Goal: Task Accomplishment & Management: Manage account settings

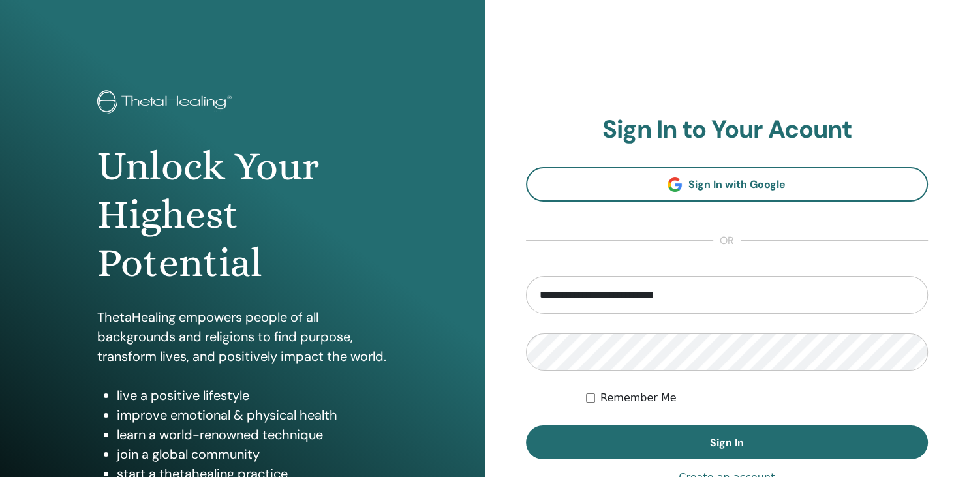
type input "**********"
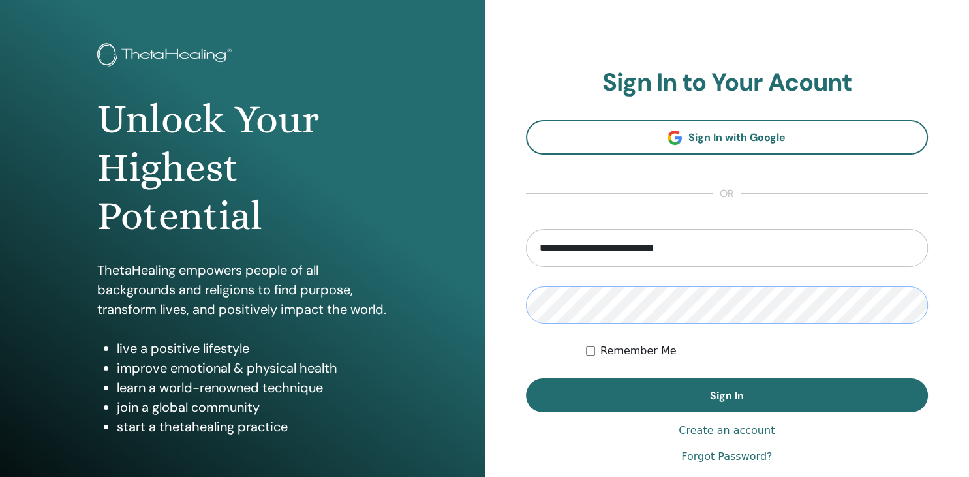
scroll to position [69, 0]
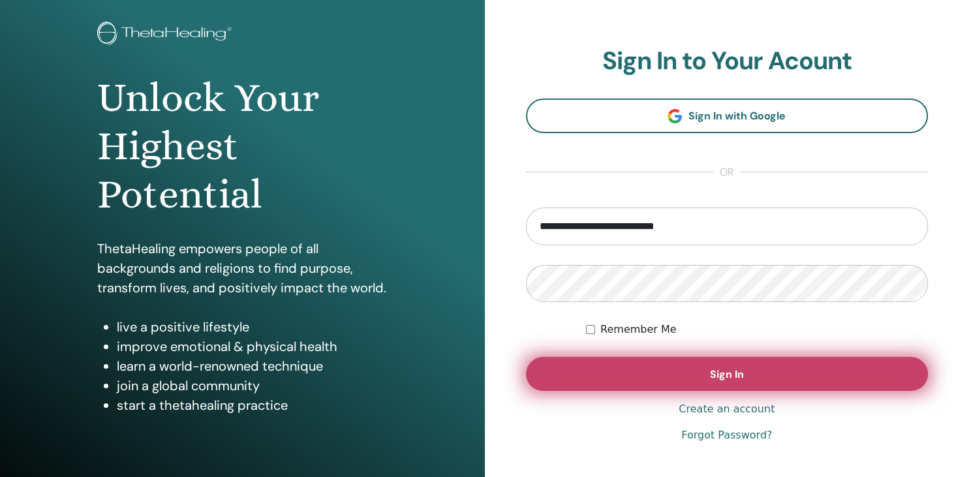
click at [711, 362] on button "Sign In" at bounding box center [727, 374] width 403 height 34
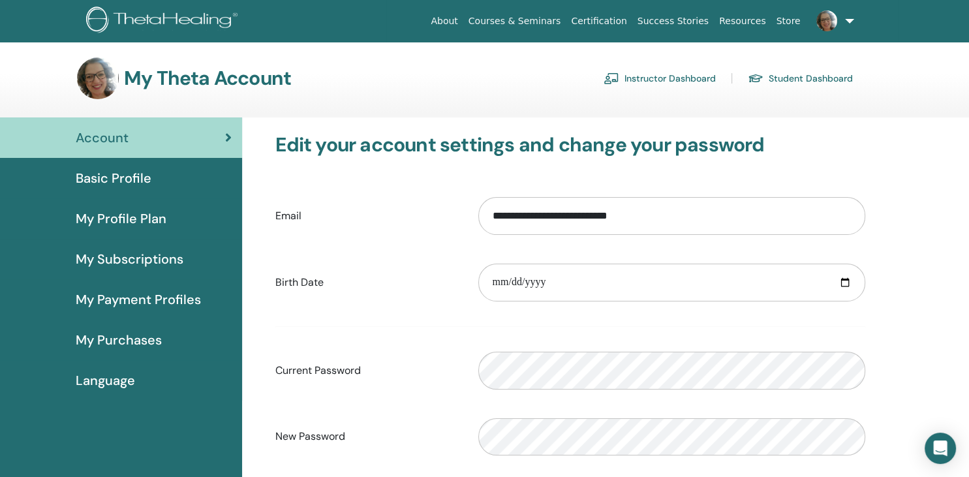
click at [679, 71] on link "Instructor Dashboard" at bounding box center [660, 78] width 112 height 21
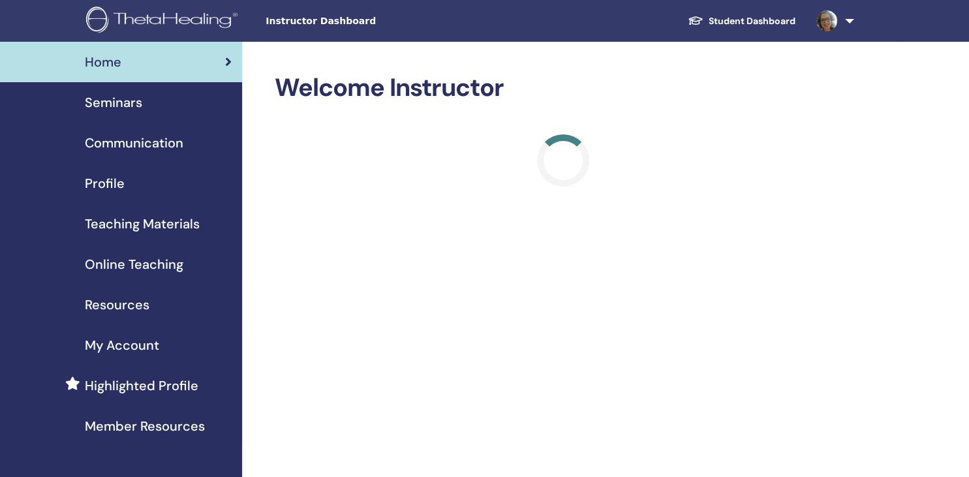
click at [125, 103] on span "Seminars" at bounding box center [113, 103] width 57 height 20
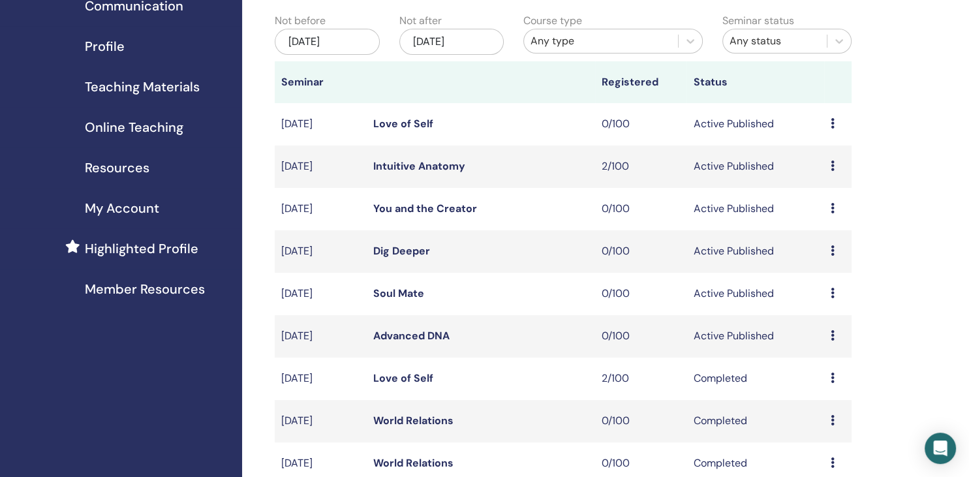
scroll to position [138, 0]
click at [833, 331] on icon at bounding box center [833, 335] width 4 height 10
click at [829, 342] on link "Preview" at bounding box center [819, 342] width 37 height 14
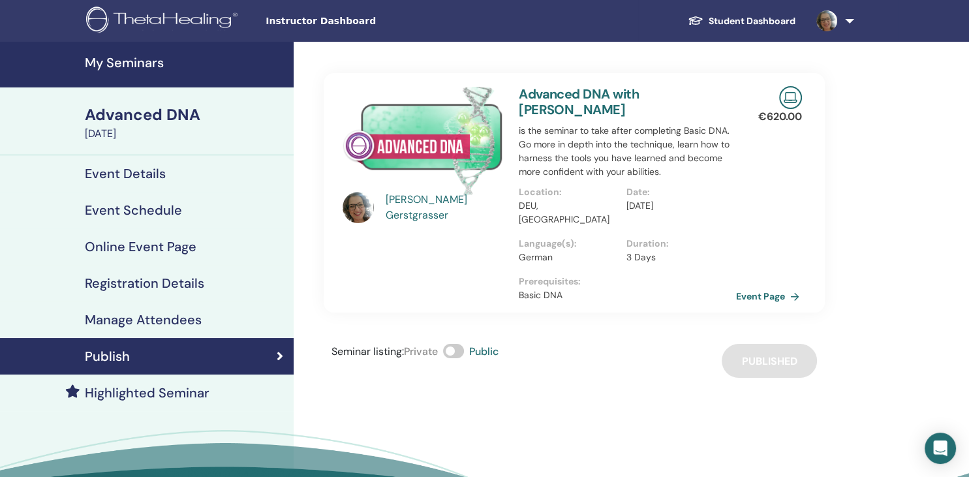
click at [765, 286] on link "Event Page" at bounding box center [770, 296] width 69 height 20
click at [142, 82] on link "My Seminars" at bounding box center [147, 65] width 294 height 46
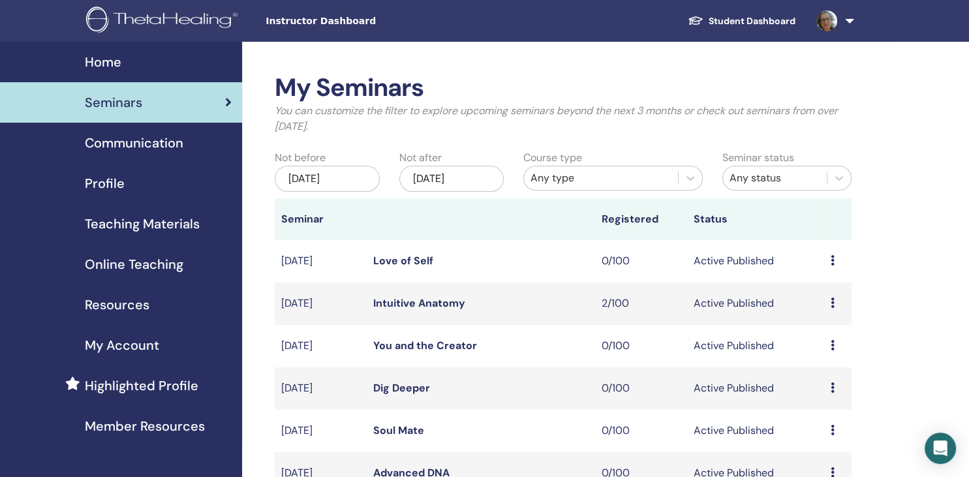
click at [833, 261] on icon at bounding box center [833, 260] width 4 height 10
click at [832, 273] on link "Preview" at bounding box center [819, 271] width 37 height 14
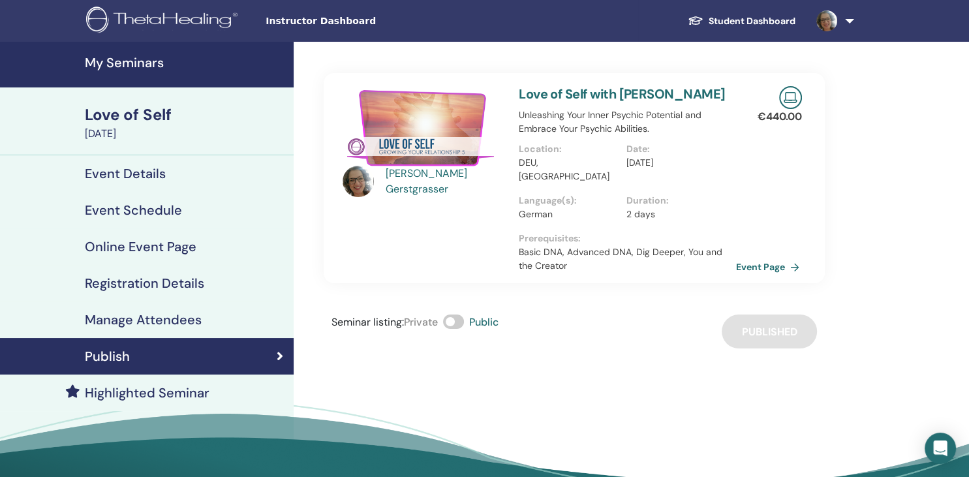
click at [763, 268] on link "Event Page" at bounding box center [770, 267] width 69 height 20
click at [141, 67] on h4 "My Seminars" at bounding box center [185, 63] width 201 height 16
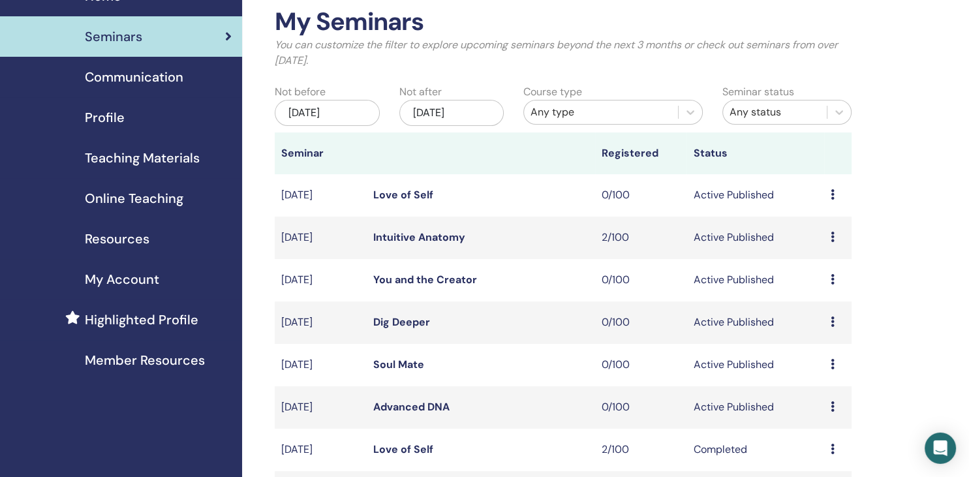
scroll to position [138, 0]
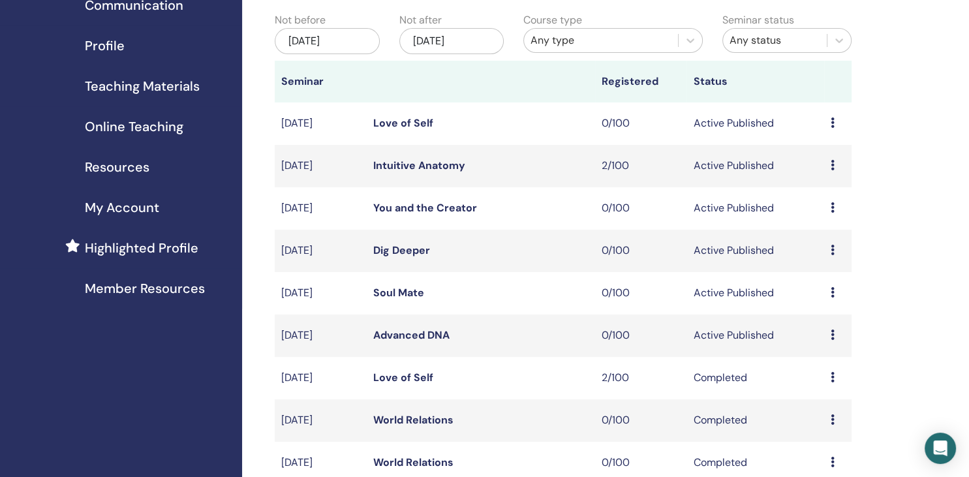
click at [832, 294] on icon at bounding box center [833, 292] width 4 height 10
click at [829, 309] on link "Preview" at bounding box center [818, 305] width 37 height 14
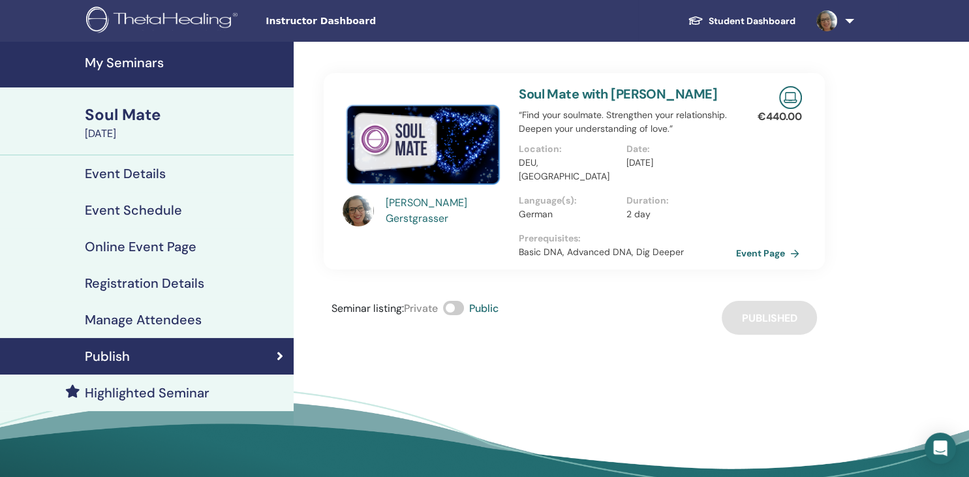
click at [772, 254] on link "Event Page" at bounding box center [770, 253] width 69 height 20
click at [118, 65] on h4 "My Seminars" at bounding box center [185, 63] width 201 height 16
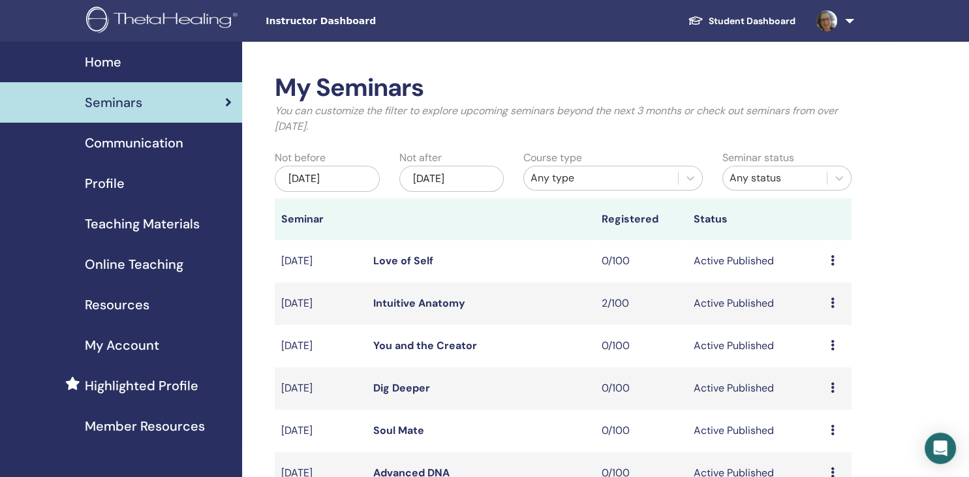
click at [461, 176] on div "[DATE]" at bounding box center [451, 179] width 104 height 26
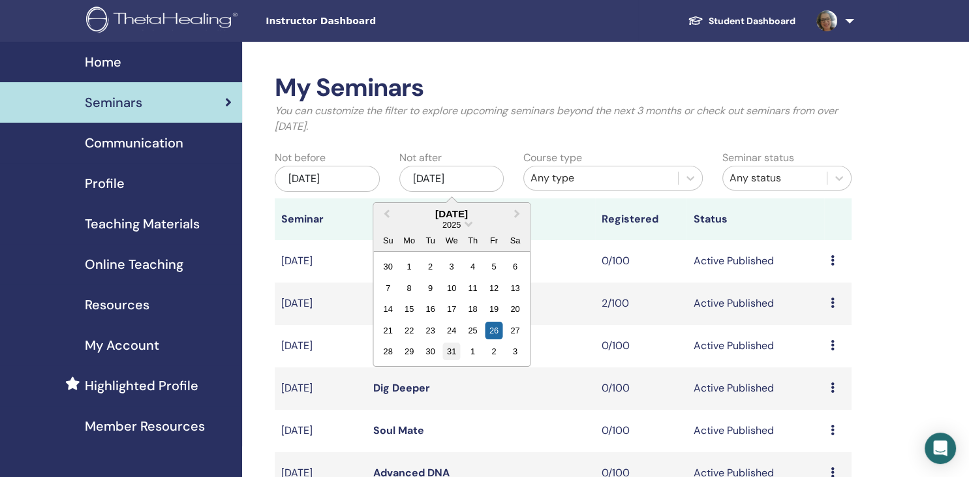
click at [450, 347] on div "31" at bounding box center [451, 352] width 18 height 18
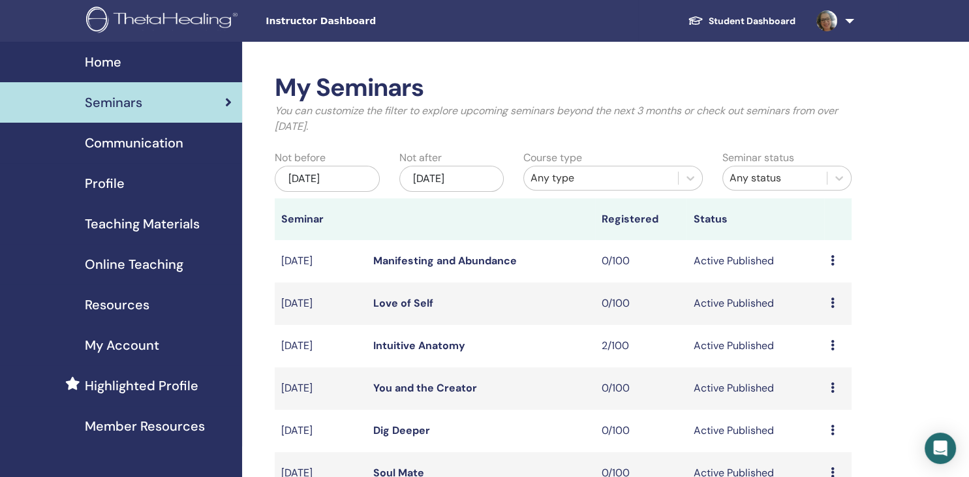
click at [831, 260] on icon at bounding box center [833, 260] width 4 height 10
click at [829, 274] on link "Preview" at bounding box center [817, 270] width 37 height 14
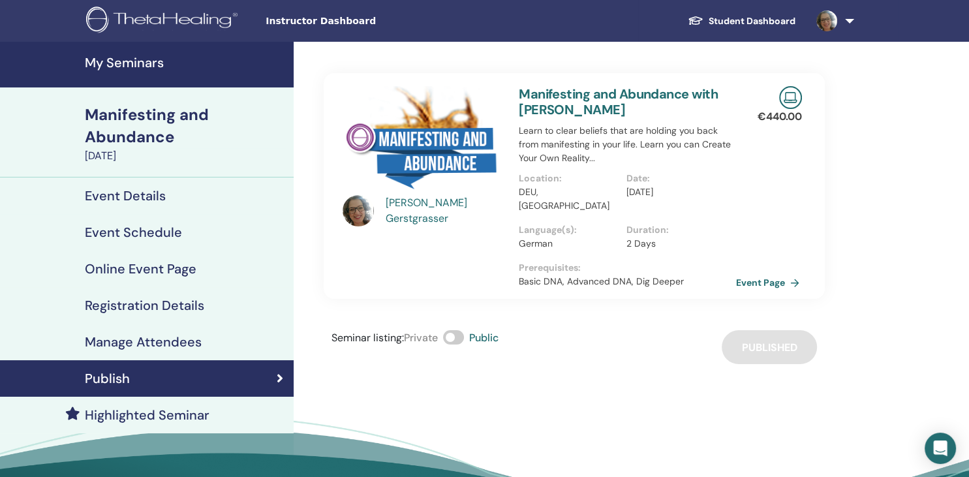
click at [770, 273] on link "Event Page" at bounding box center [770, 283] width 69 height 20
click at [131, 61] on h4 "My Seminars" at bounding box center [185, 63] width 201 height 16
